Goal: Transaction & Acquisition: Download file/media

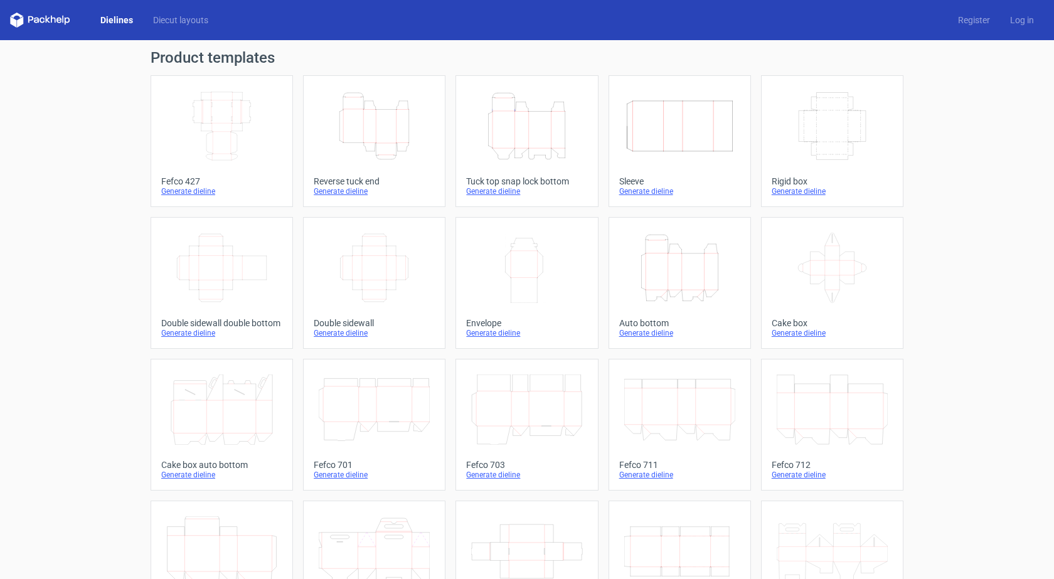
click at [554, 181] on div "Tuck top snap lock bottom" at bounding box center [526, 181] width 121 height 10
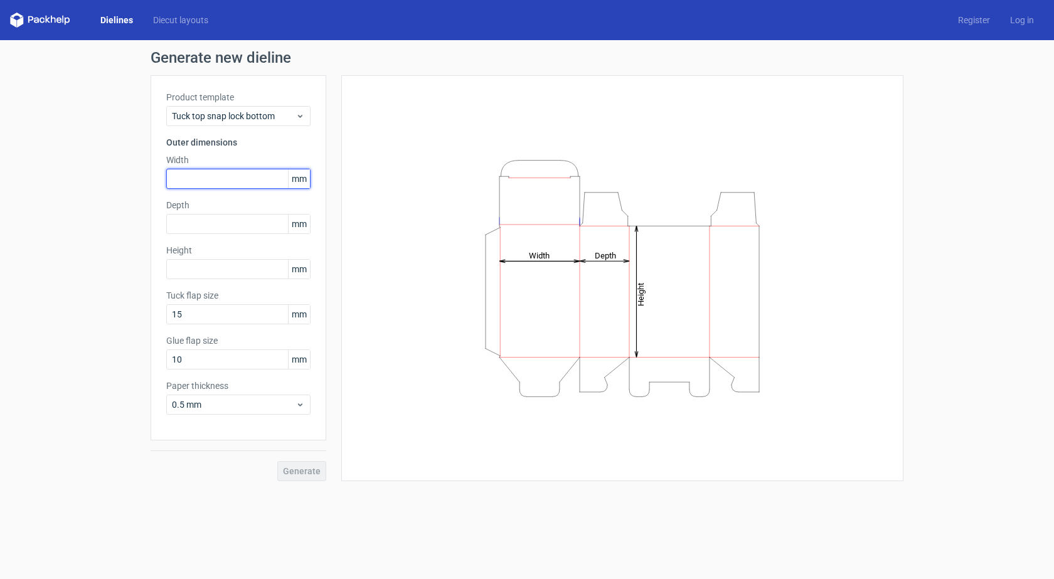
click at [235, 176] on input "text" at bounding box center [238, 179] width 144 height 20
type input "146"
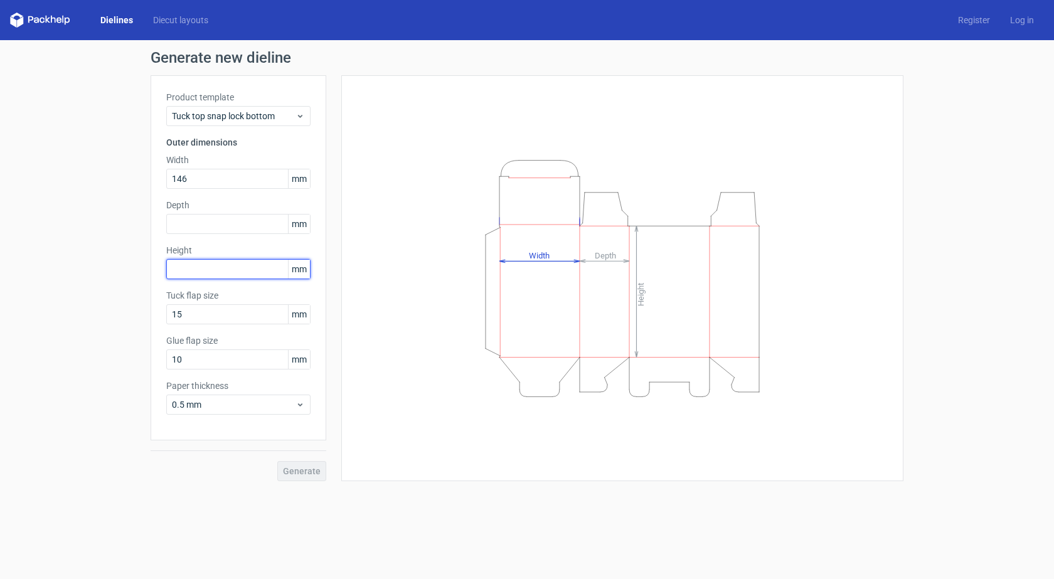
click at [201, 273] on input "text" at bounding box center [238, 269] width 144 height 20
type input "146"
drag, startPoint x: 193, startPoint y: 180, endPoint x: 150, endPoint y: 188, distance: 44.1
click at [150, 188] on div "Generate new dieline Product template Tuck top snap lock bottom Outer dimension…" at bounding box center [527, 265] width 1054 height 451
type input "25"
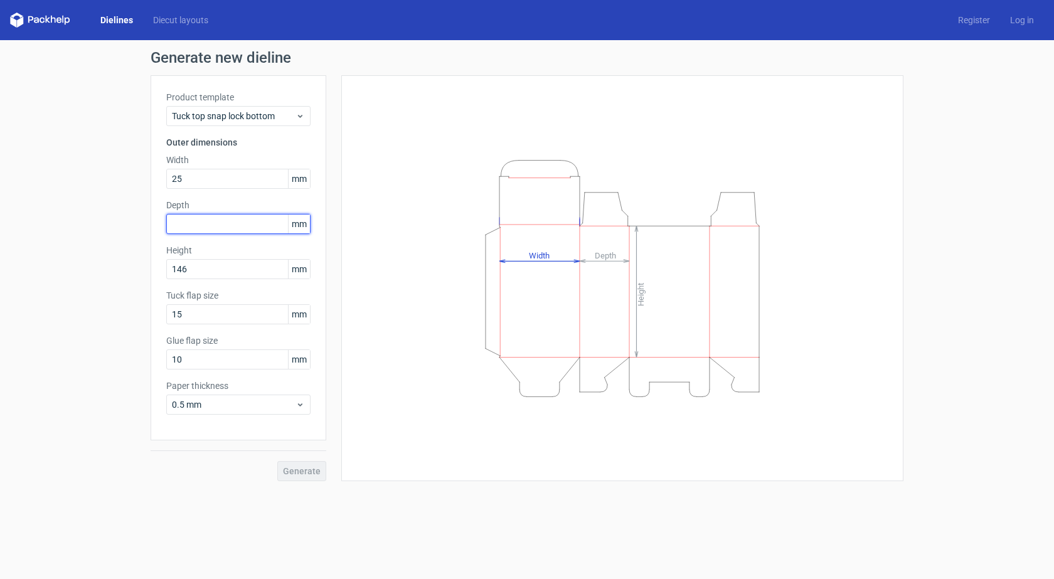
click at [212, 226] on input "text" at bounding box center [238, 224] width 144 height 20
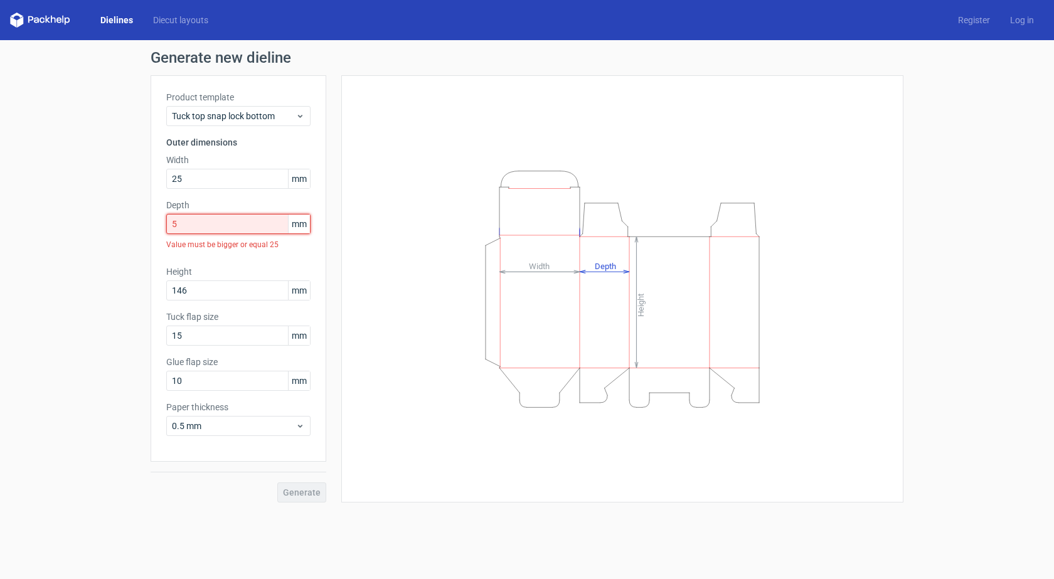
drag, startPoint x: 180, startPoint y: 222, endPoint x: 171, endPoint y: 222, distance: 8.8
click at [171, 222] on input "5" at bounding box center [238, 224] width 144 height 20
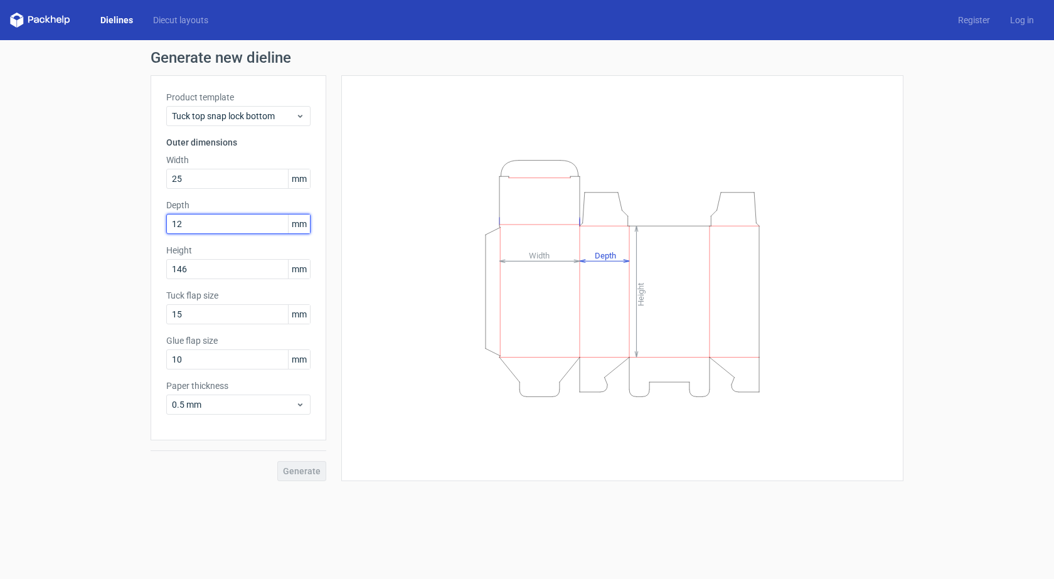
drag, startPoint x: 175, startPoint y: 225, endPoint x: 155, endPoint y: 227, distance: 20.2
click at [155, 227] on div "Product template Tuck top snap lock bottom Outer dimensions Width 25 mm Depth 1…" at bounding box center [239, 257] width 176 height 365
type input "25"
click at [297, 467] on span "Generate" at bounding box center [302, 471] width 38 height 9
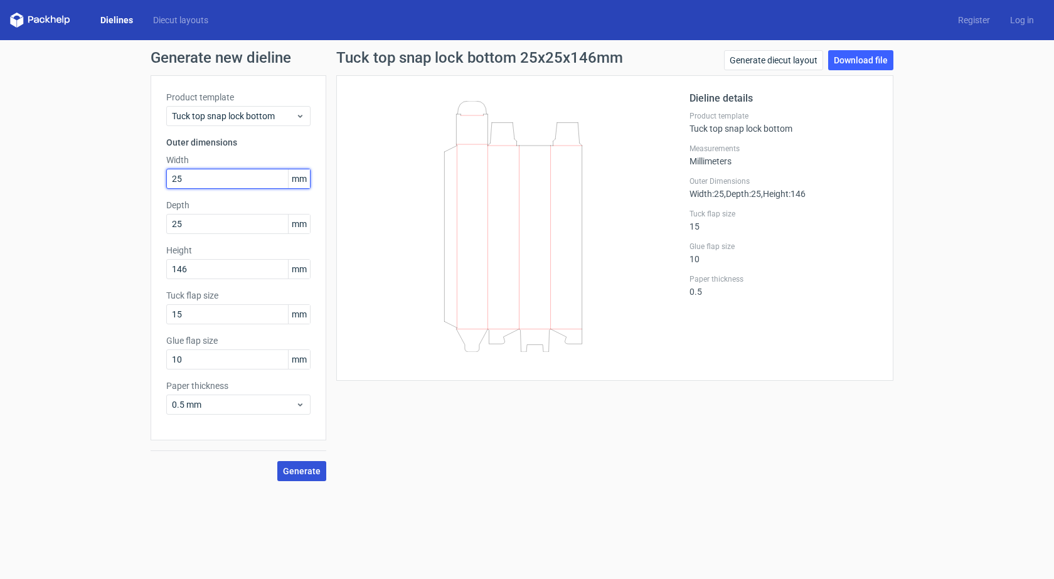
drag, startPoint x: 164, startPoint y: 183, endPoint x: 146, endPoint y: 183, distance: 18.2
click at [146, 183] on div "Generate new dieline Product template Tuck top snap lock bottom Outer dimension…" at bounding box center [527, 265] width 1054 height 451
type input "146"
drag, startPoint x: 198, startPoint y: 272, endPoint x: 136, endPoint y: 282, distance: 62.3
click at [136, 282] on div "Generate new dieline Product template Tuck top snap lock bottom Outer dimension…" at bounding box center [527, 265] width 1054 height 451
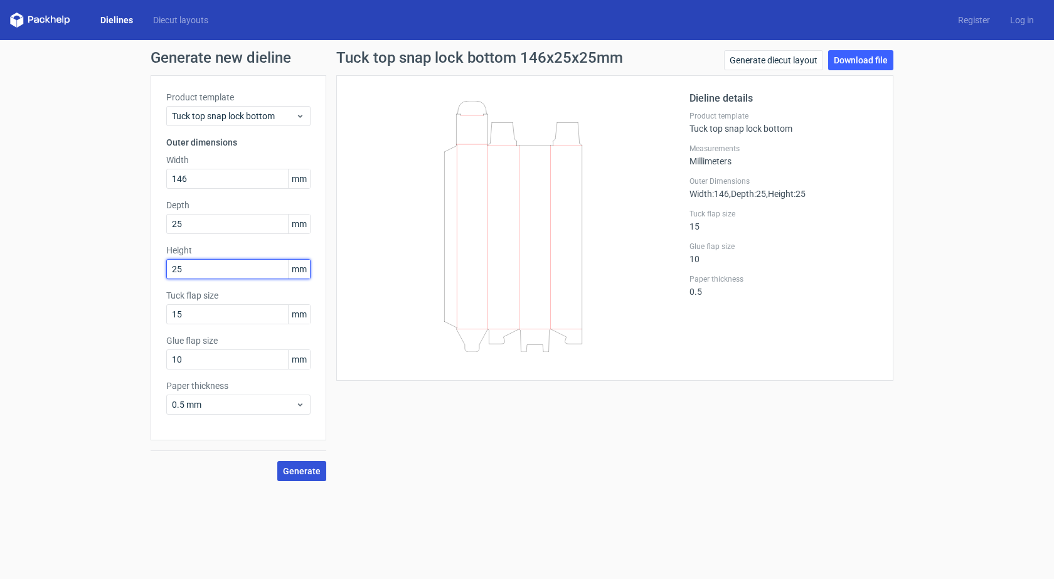
type input "25"
click at [277, 461] on button "Generate" at bounding box center [301, 471] width 49 height 20
drag, startPoint x: 203, startPoint y: 173, endPoint x: 155, endPoint y: 178, distance: 48.5
click at [155, 178] on div "Product template Tuck top snap lock bottom Outer dimensions Width 146 mm Depth …" at bounding box center [239, 257] width 176 height 365
type input "25"
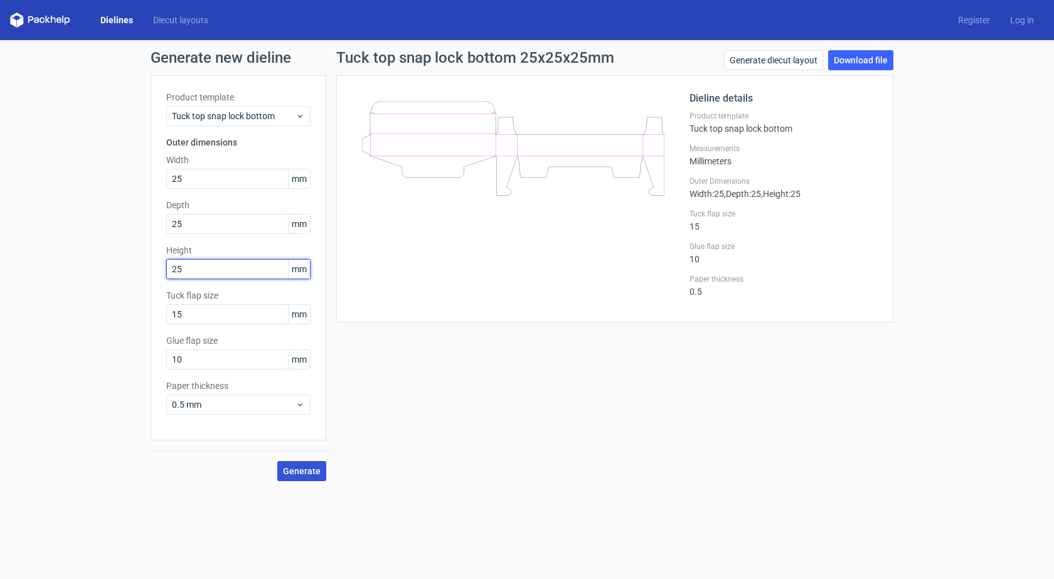
drag, startPoint x: 201, startPoint y: 270, endPoint x: 159, endPoint y: 279, distance: 42.3
click at [159, 279] on div "Product template Tuck top snap lock bottom Outer dimensions Width 25 mm Depth 2…" at bounding box center [239, 257] width 176 height 365
type input "146"
click at [303, 473] on span "Generate" at bounding box center [302, 471] width 38 height 9
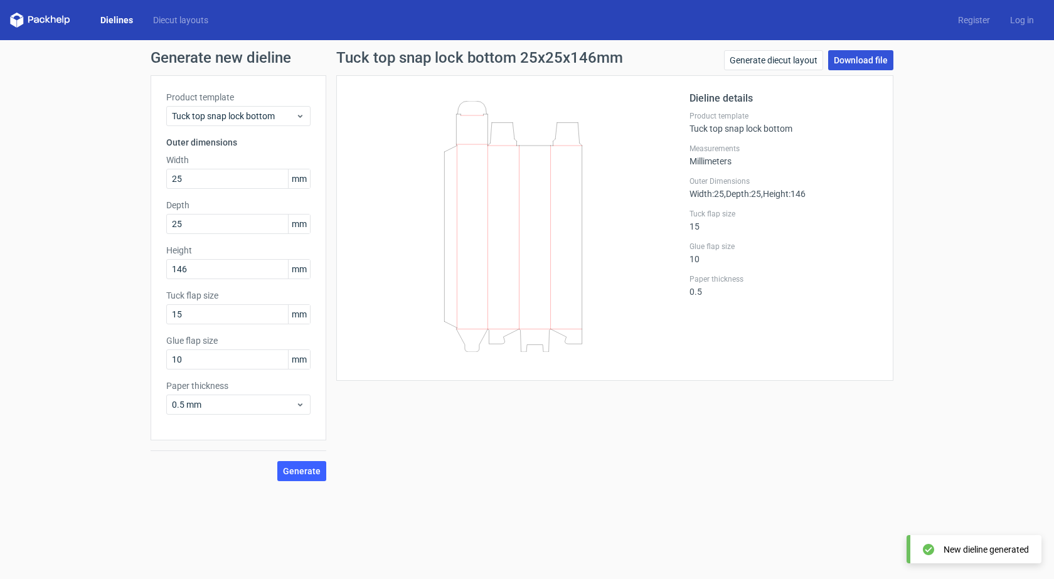
click at [862, 60] on link "Download file" at bounding box center [860, 60] width 65 height 20
